Goal: Unclear

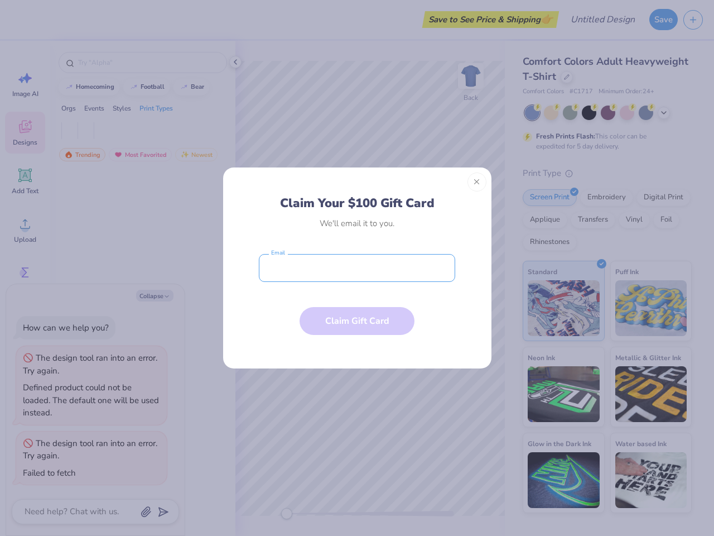
type textarea "x"
click at [357, 268] on input "email" at bounding box center [357, 268] width 196 height 28
click at [477, 182] on button "Close" at bounding box center [477, 181] width 19 height 19
